Goal: Complete application form

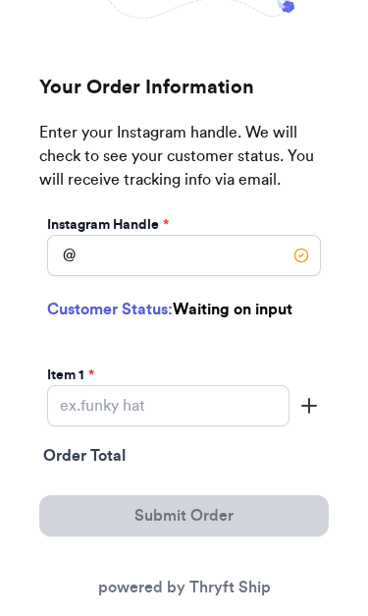
scroll to position [200, 0]
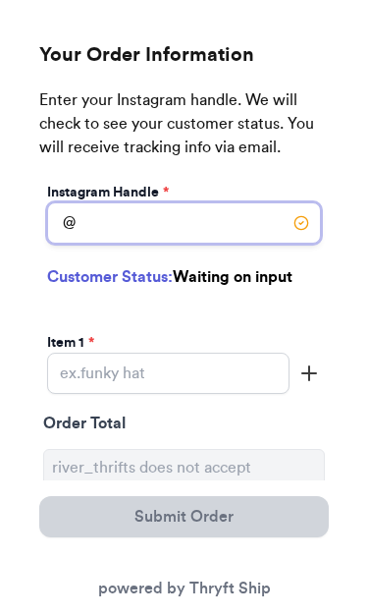
click at [255, 230] on input "Instagram Handle *" at bounding box center [184, 222] width 274 height 41
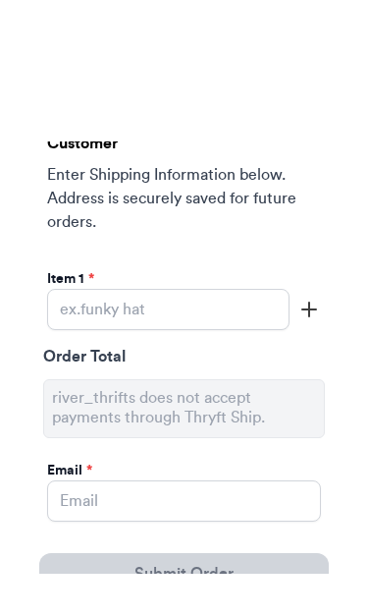
scroll to position [500, 0]
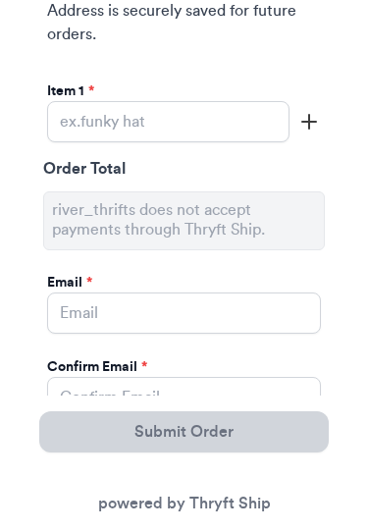
type input "jujusvintagr"
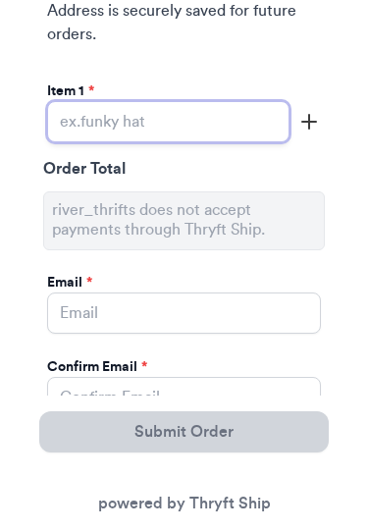
click at [236, 120] on input "Instagram Handle *" at bounding box center [168, 121] width 243 height 41
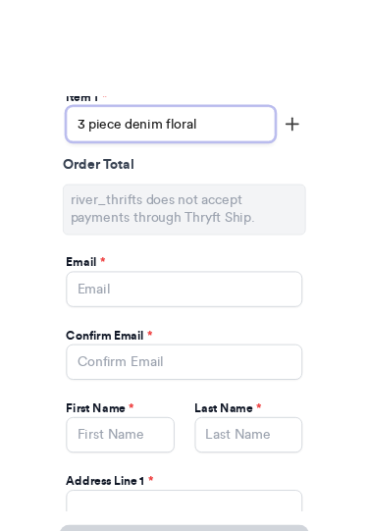
scroll to position [648, 0]
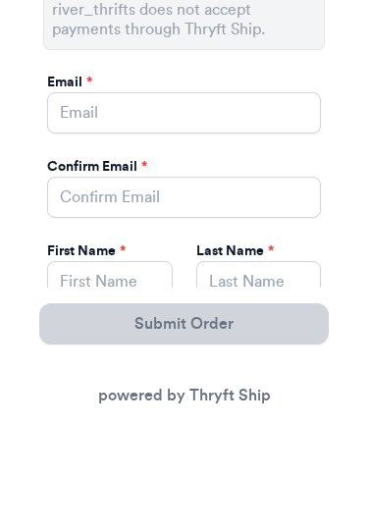
type input "3 piece denim floral"
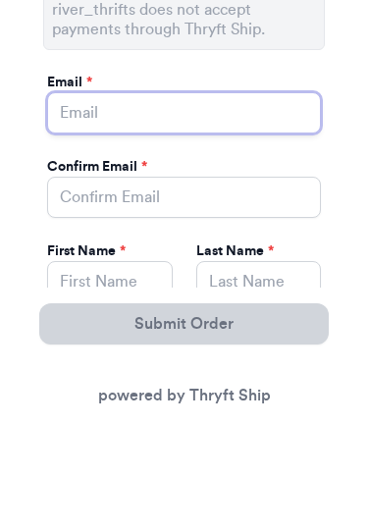
click at [232, 200] on input "Instagram Handle *" at bounding box center [184, 220] width 274 height 41
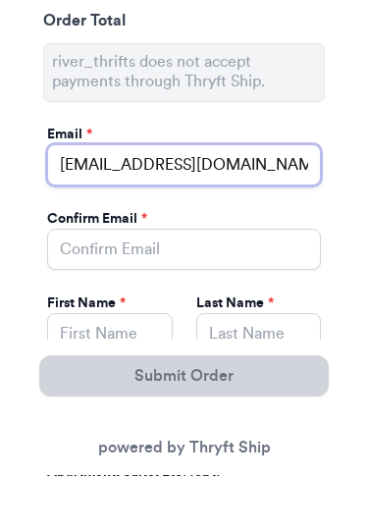
type input "[EMAIL_ADDRESS][DOMAIN_NAME]"
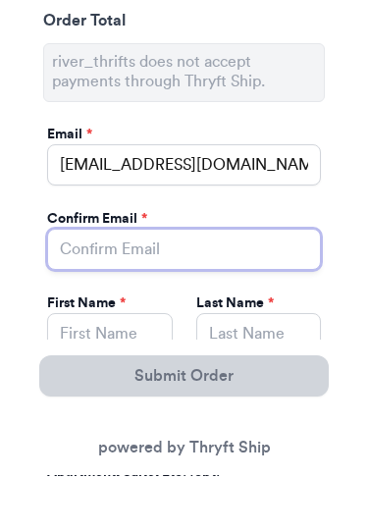
click at [254, 285] on input "Instagram Handle *" at bounding box center [184, 305] width 274 height 41
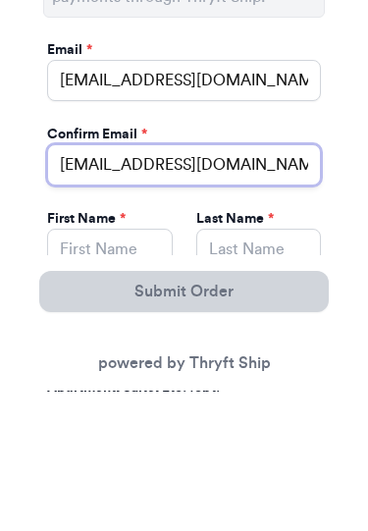
type input "[EMAIL_ADDRESS][DOMAIN_NAME]"
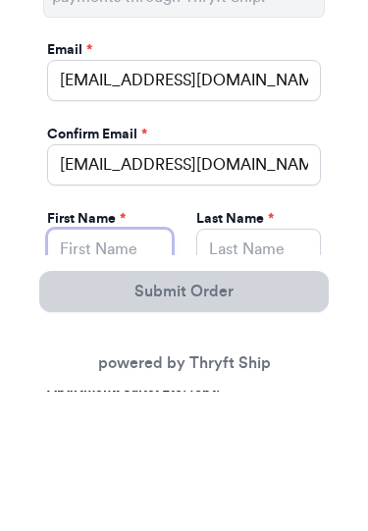
click at [136, 369] on input "Instagram Handle *" at bounding box center [110, 389] width 126 height 41
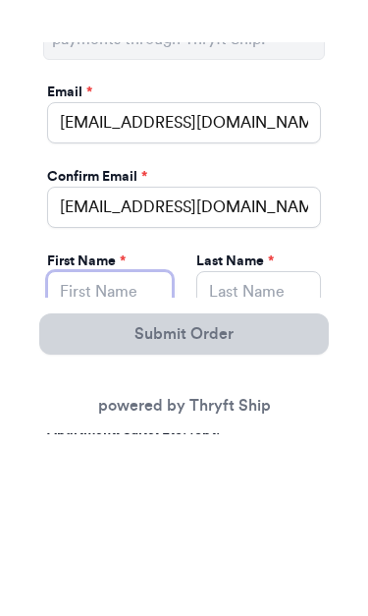
scroll to position [650, 0]
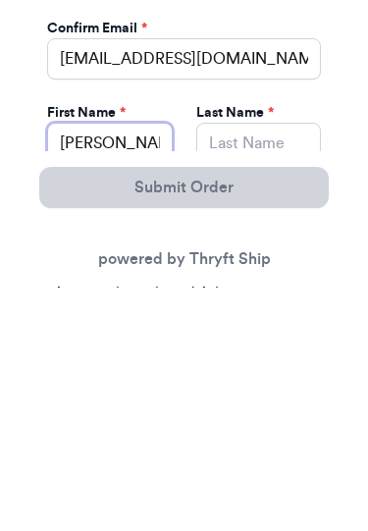
type input "[PERSON_NAME]"
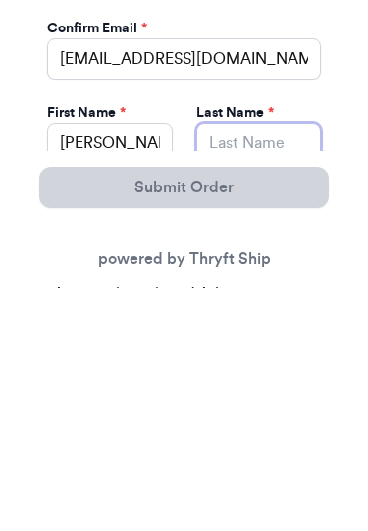
click at [267, 367] on input "Instagram Handle *" at bounding box center [259, 387] width 126 height 41
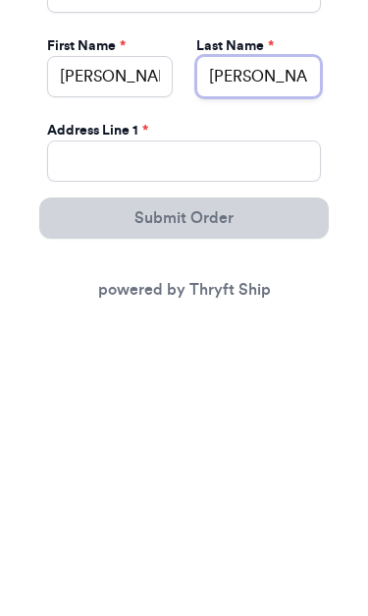
type input "[PERSON_NAME]"
click at [267, 419] on div "Address Line 1 *" at bounding box center [184, 429] width 274 height 20
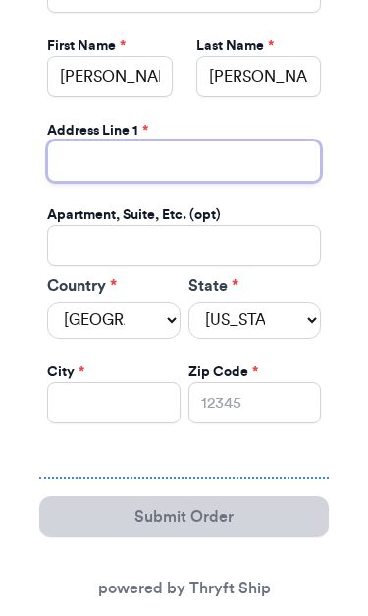
click at [198, 162] on input "Instagram Handle *" at bounding box center [184, 160] width 274 height 41
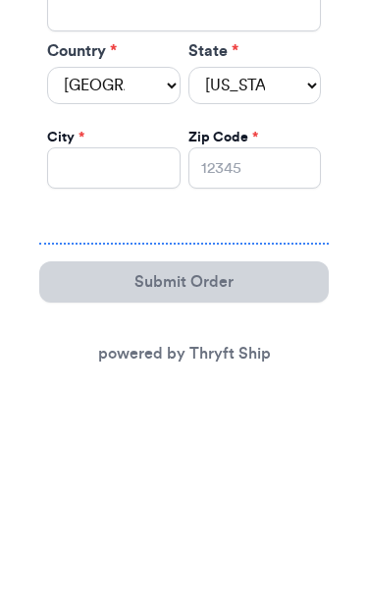
type input "[STREET_ADDRESS]"
click at [302, 301] on select "[US_STATE] [US_STATE] [US_STATE] [US_STATE] [US_STATE] [US_STATE] [US_STATE] [U…" at bounding box center [256, 319] width 134 height 37
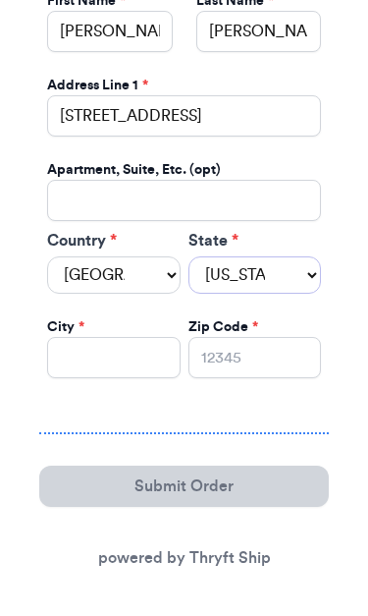
select select "MO"
click at [142, 343] on input "Instagram Handle *" at bounding box center [114, 357] width 134 height 41
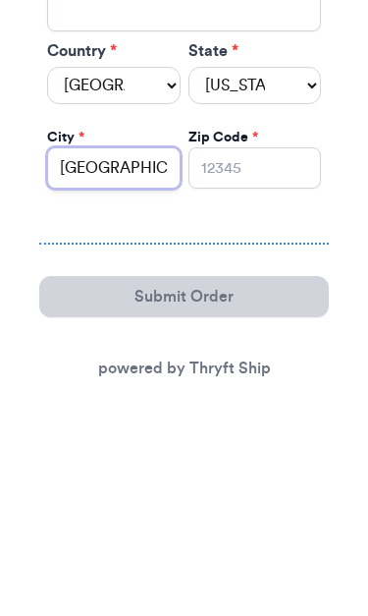
type input "[GEOGRAPHIC_DATA]"
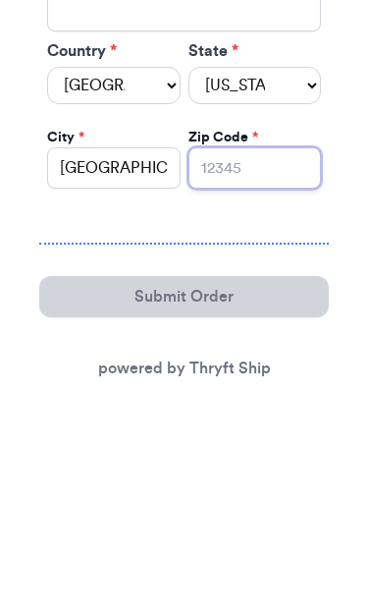
click at [274, 337] on input "Zip Code *" at bounding box center [256, 357] width 134 height 41
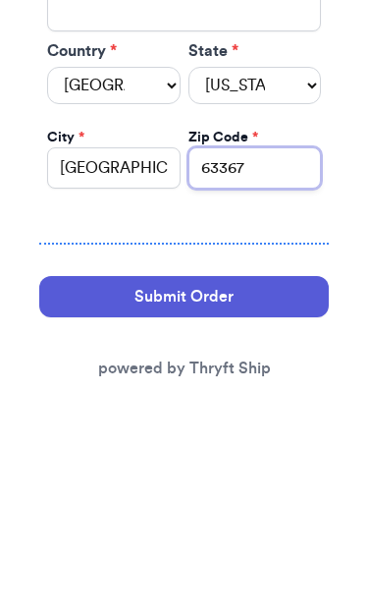
type input "63367"
click at [280, 465] on button "Submit Order" at bounding box center [184, 485] width 290 height 41
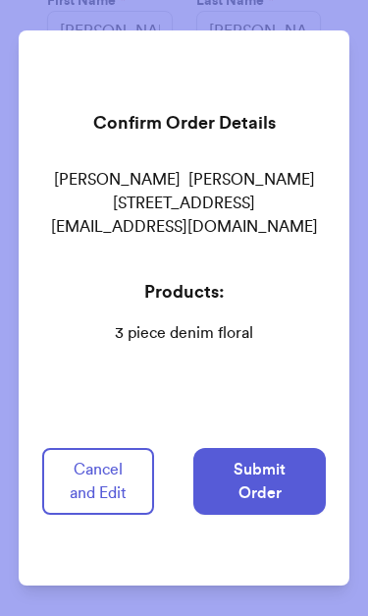
click at [283, 498] on button "Submit Order" at bounding box center [259, 481] width 133 height 67
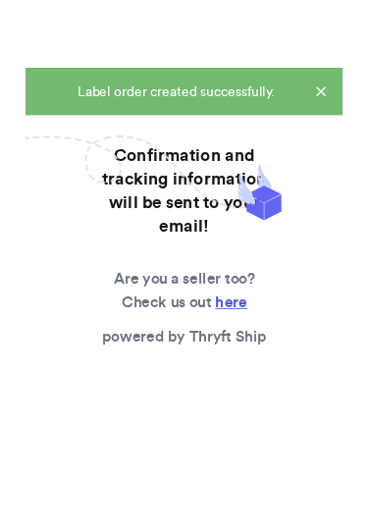
scroll to position [0, 0]
